Goal: Check status

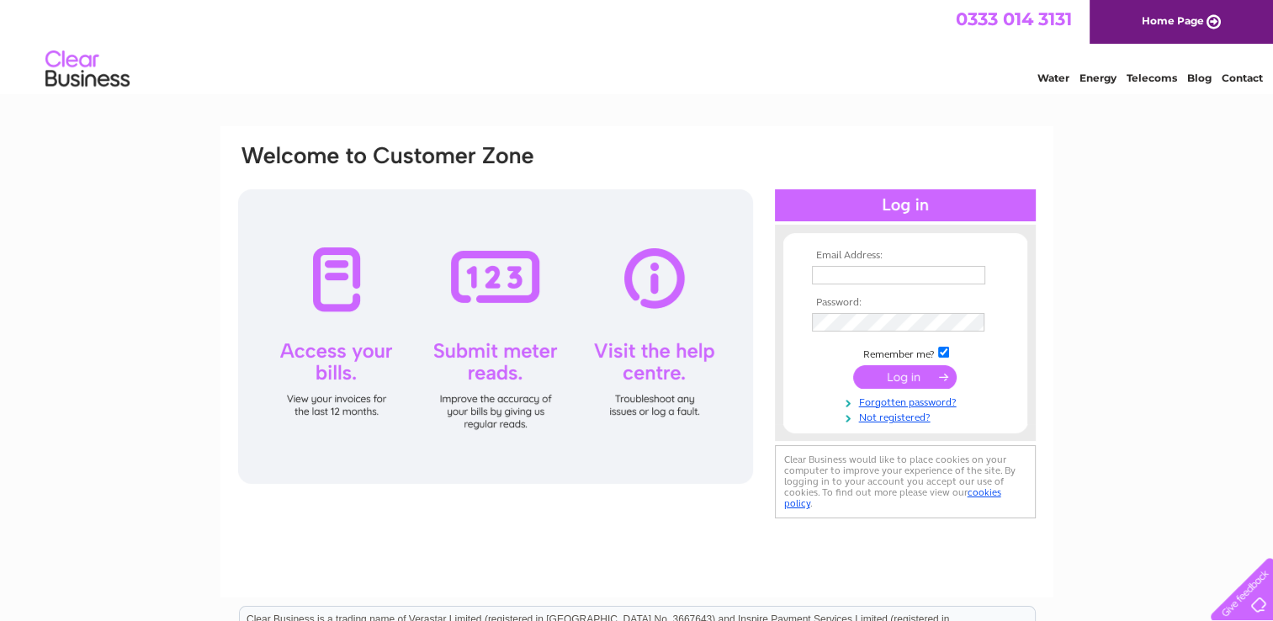
type input "[EMAIL_ADDRESS][DOMAIN_NAME]"
click at [889, 377] on input "submit" at bounding box center [905, 377] width 104 height 24
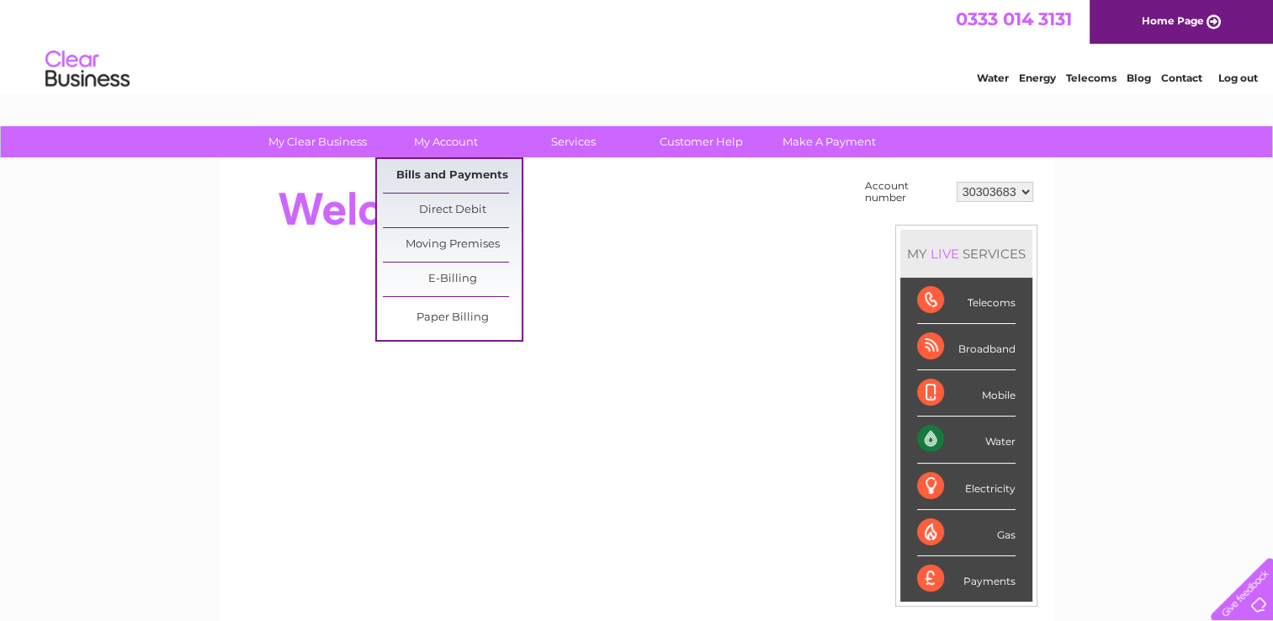
click at [448, 191] on link "Bills and Payments" at bounding box center [452, 176] width 139 height 34
click at [444, 176] on link "Bills and Payments" at bounding box center [452, 176] width 139 height 34
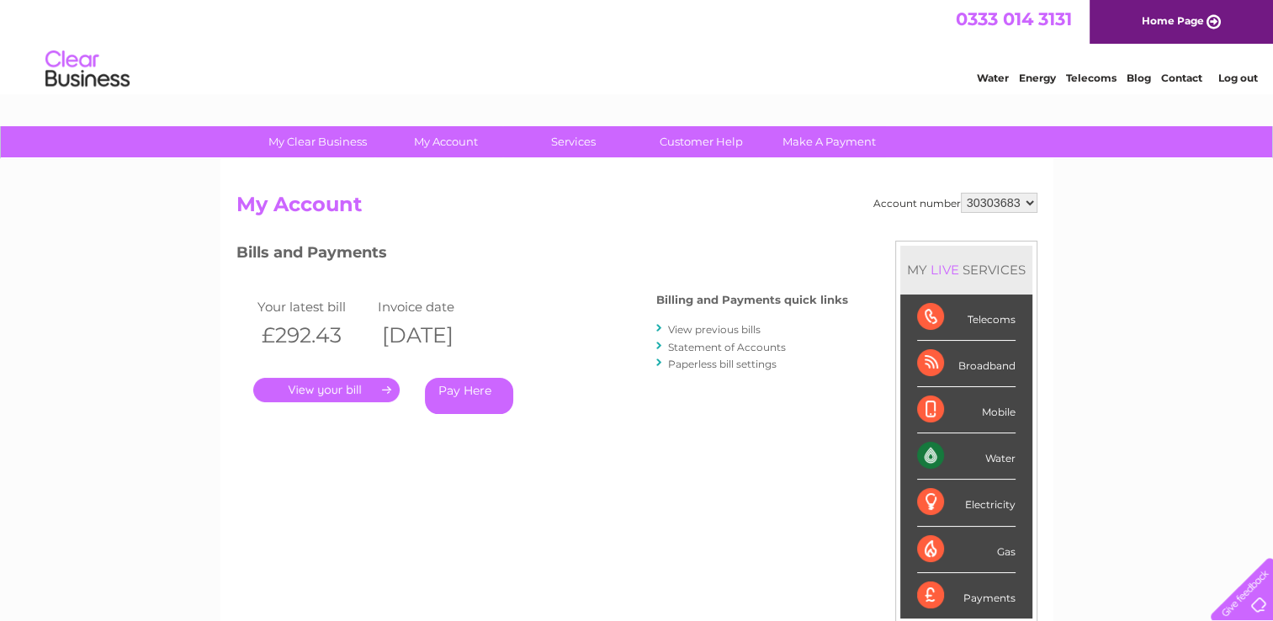
click at [353, 389] on link "." at bounding box center [326, 390] width 146 height 24
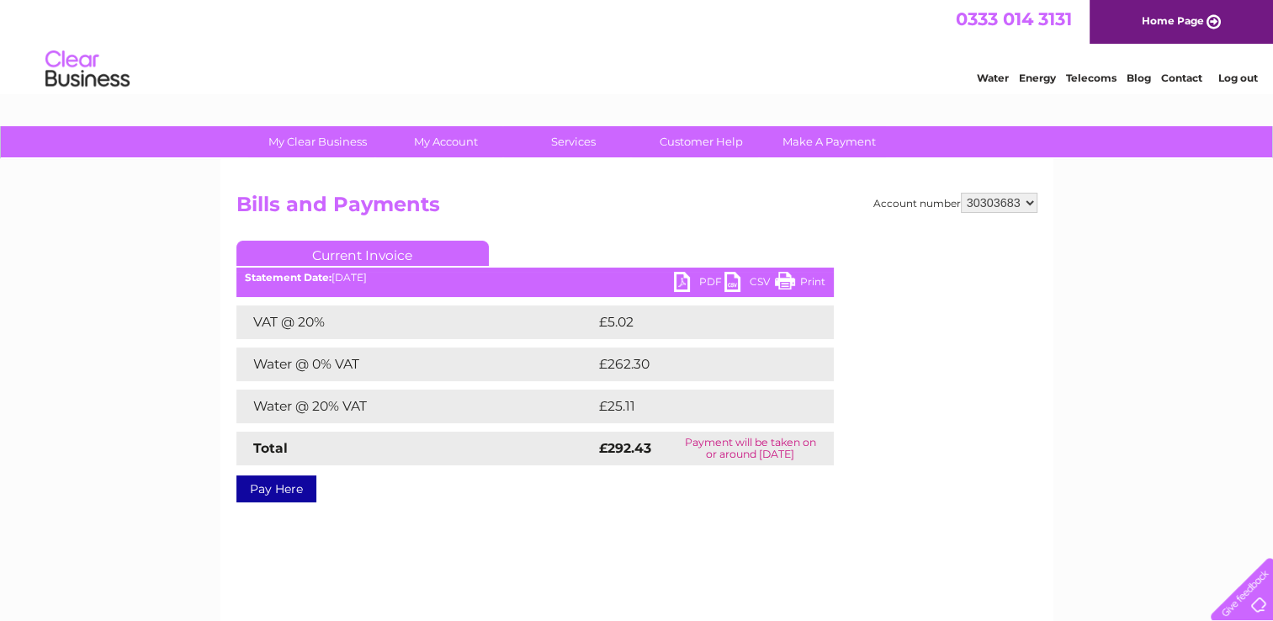
click at [741, 232] on div "Account number 30303683 Bills and Payments Current Invoice PDF CSV Print Total" at bounding box center [636, 345] width 801 height 304
